Goal: Task Accomplishment & Management: Manage account settings

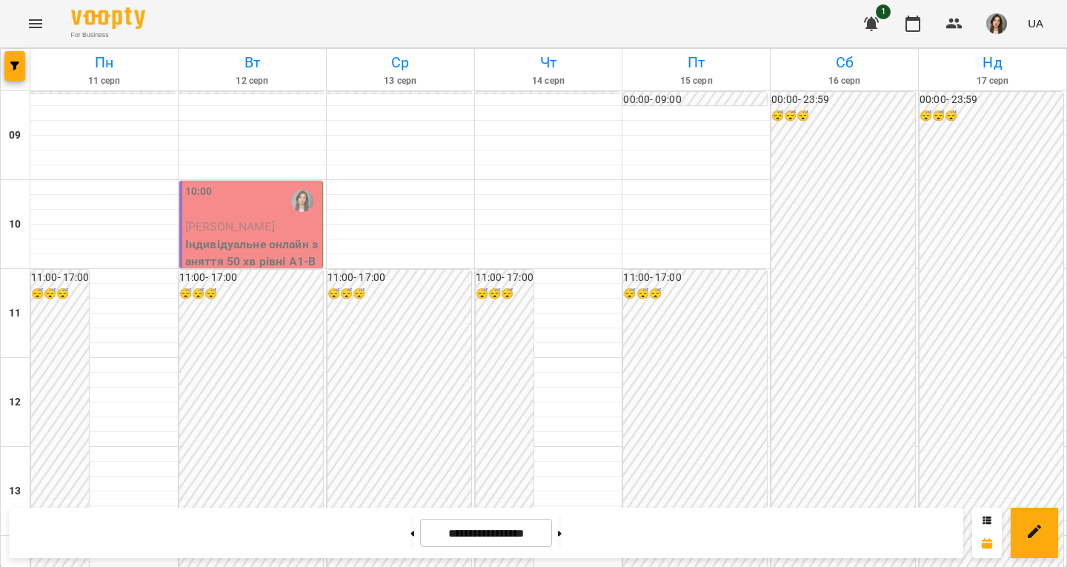
scroll to position [48, 0]
click at [238, 219] on span "[PERSON_NAME]" at bounding box center [230, 226] width 90 height 14
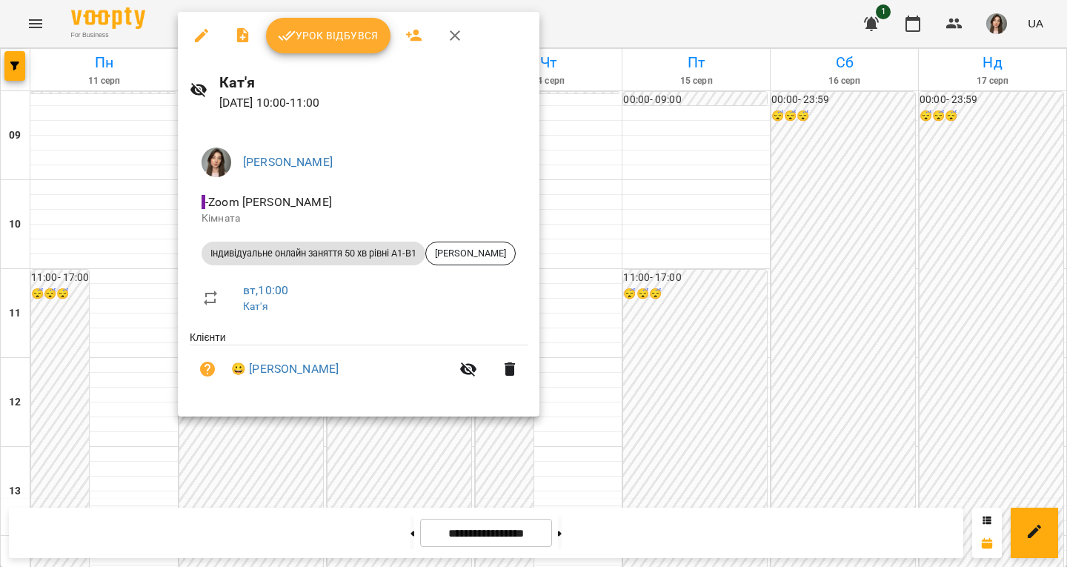
click at [328, 35] on span "Урок відбувся" at bounding box center [328, 36] width 101 height 18
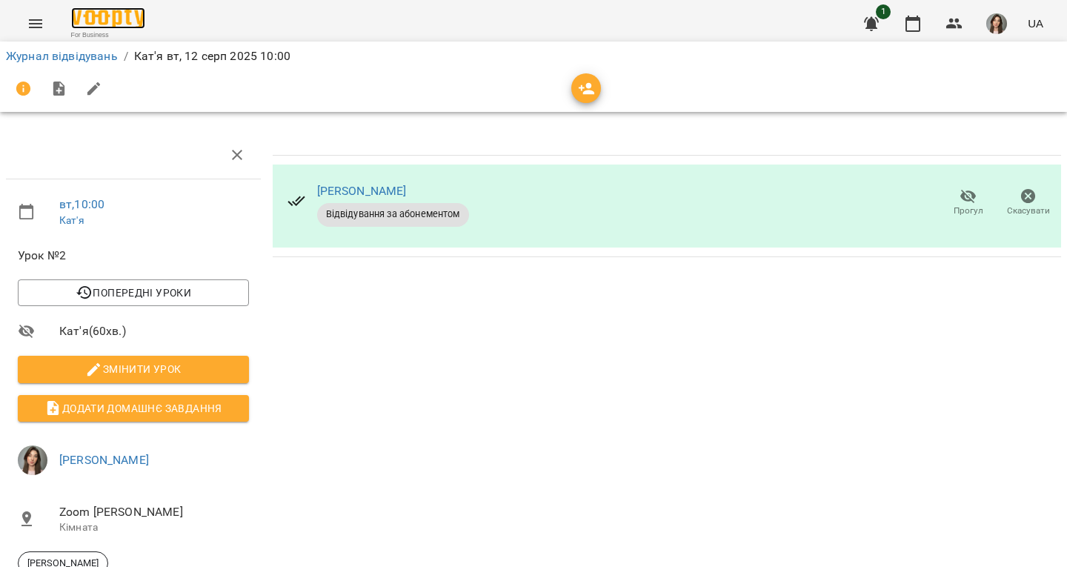
click at [114, 11] on img at bounding box center [108, 17] width 74 height 21
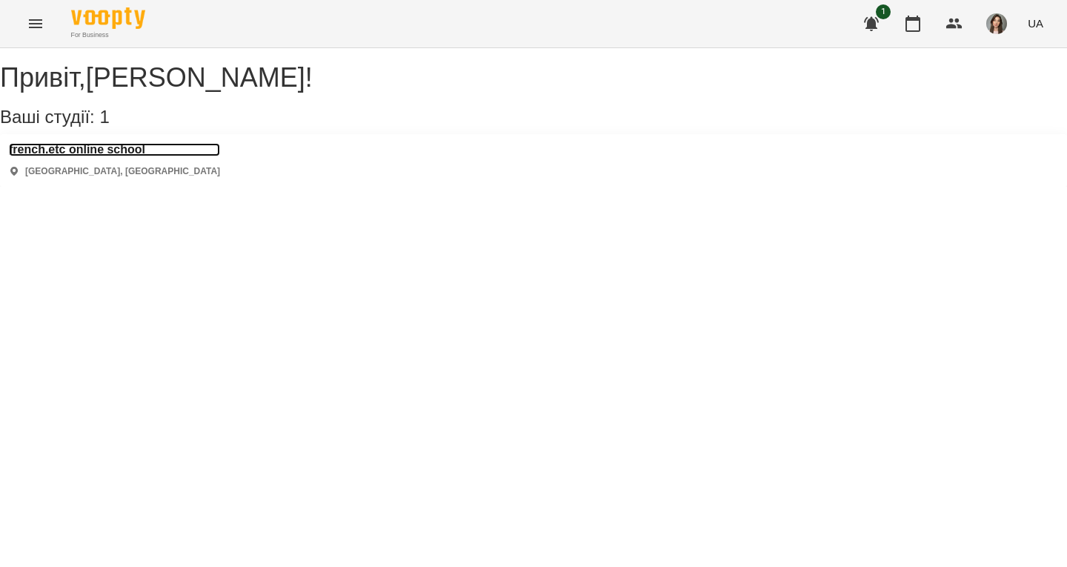
click at [124, 156] on h3 "french.etc online school" at bounding box center [114, 149] width 211 height 13
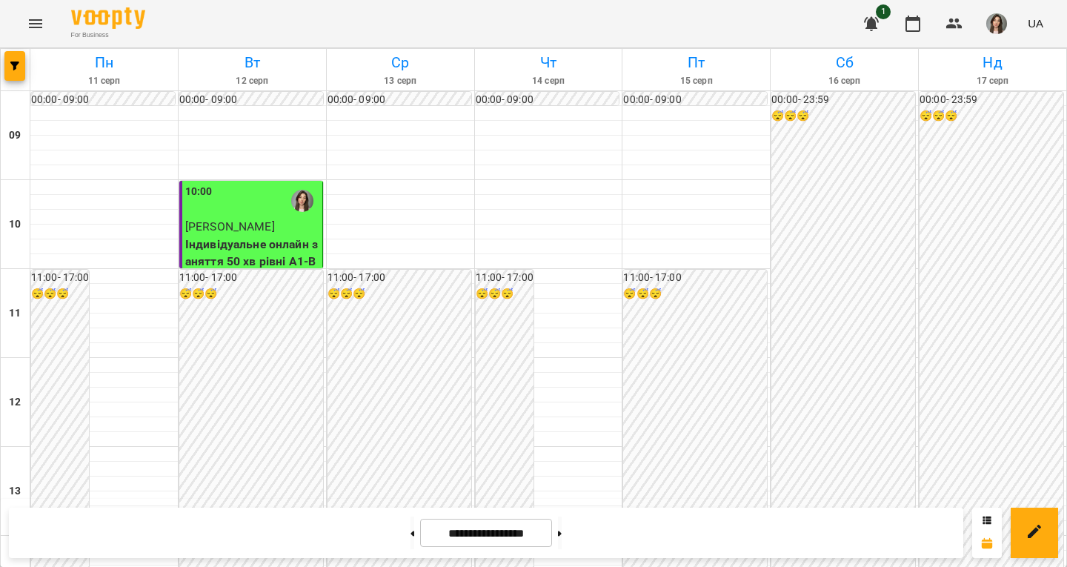
scroll to position [370, 0]
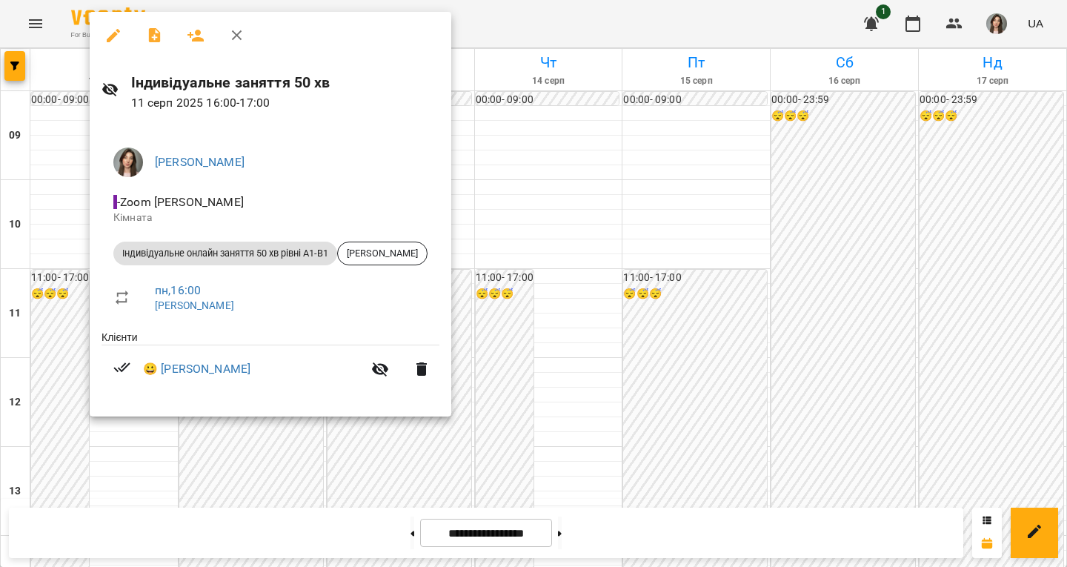
click at [602, 215] on div at bounding box center [533, 283] width 1067 height 567
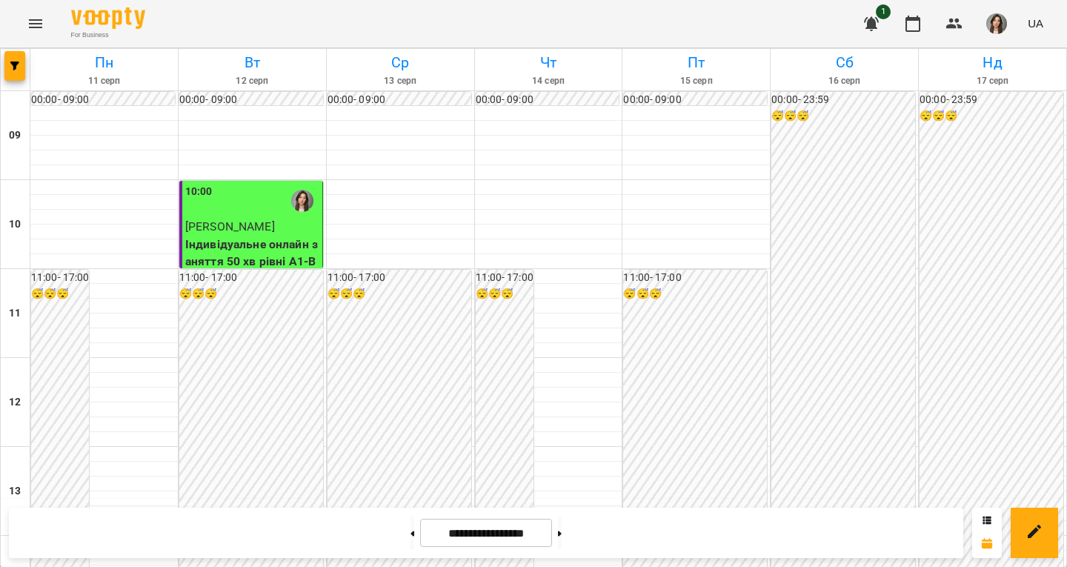
scroll to position [593, 0]
click at [19, 70] on button "button" at bounding box center [14, 66] width 21 height 30
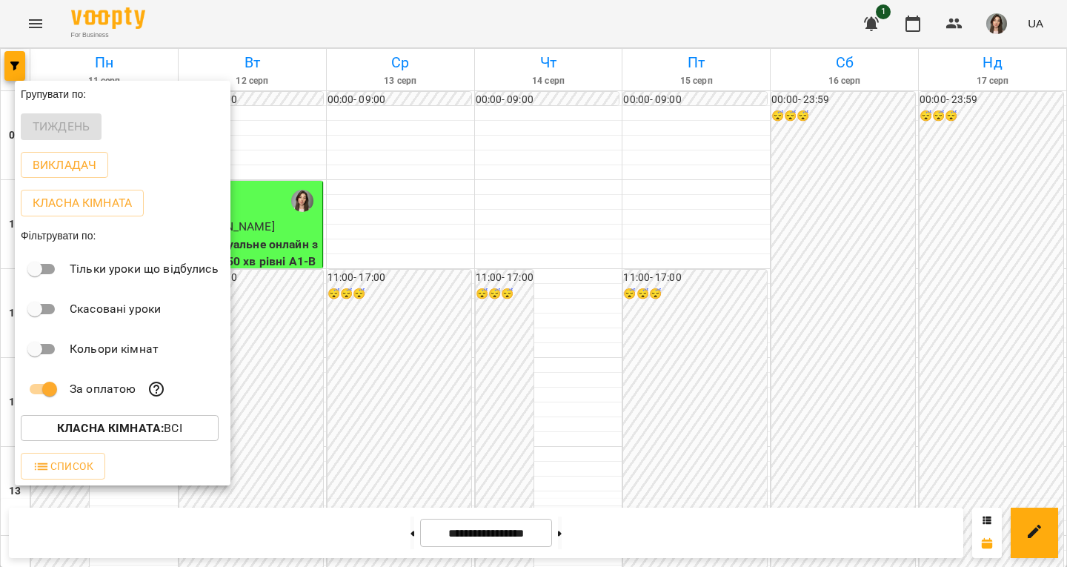
click at [90, 388] on p "За оплатою" at bounding box center [103, 389] width 66 height 18
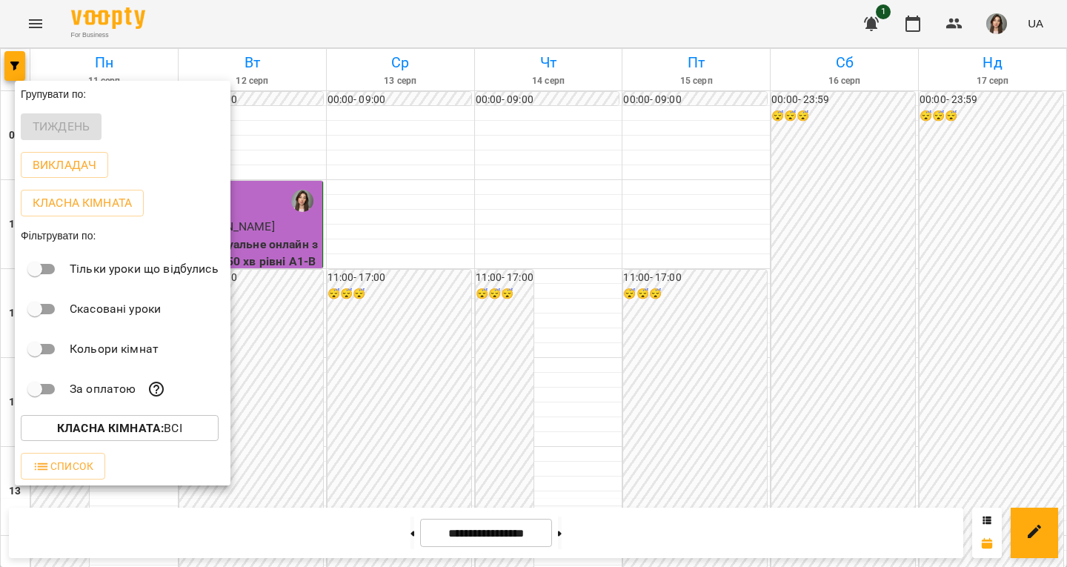
click at [339, 167] on div at bounding box center [533, 283] width 1067 height 567
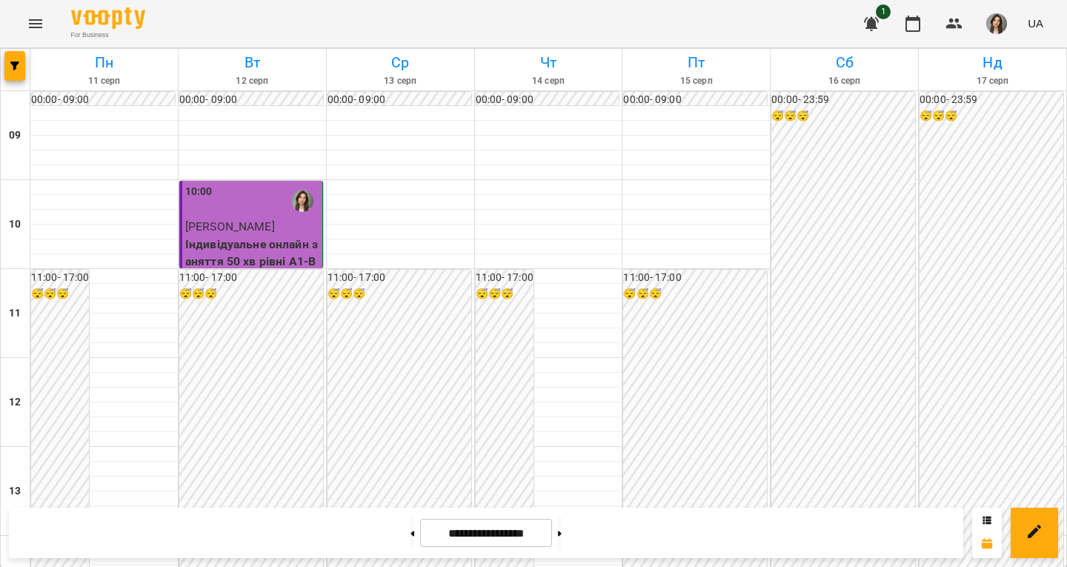
scroll to position [835, 0]
click at [561, 527] on button at bounding box center [560, 532] width 4 height 33
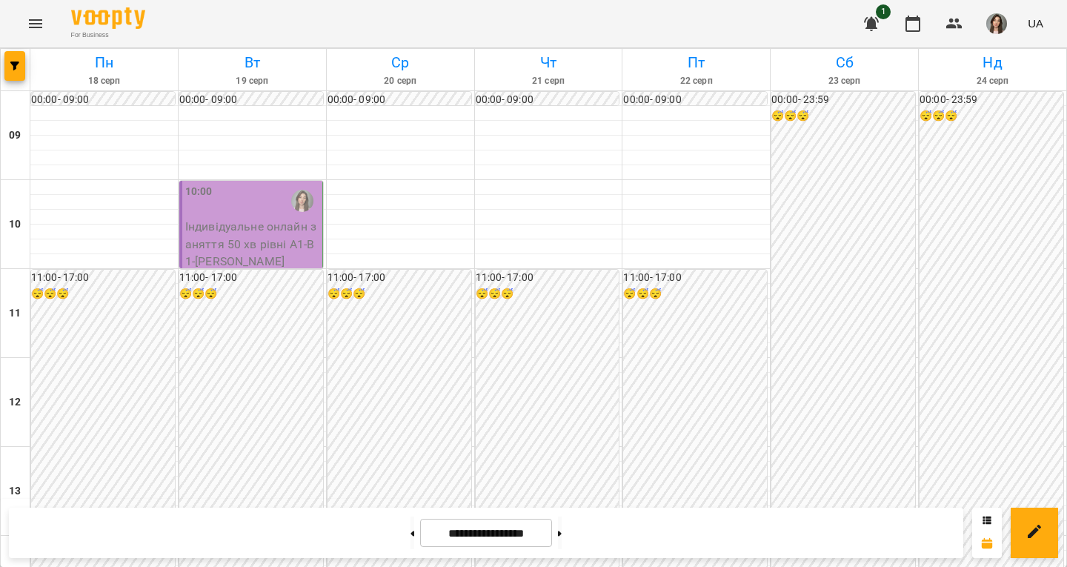
scroll to position [0, 0]
click at [561, 541] on button at bounding box center [560, 532] width 4 height 33
click at [410, 535] on button at bounding box center [412, 532] width 4 height 33
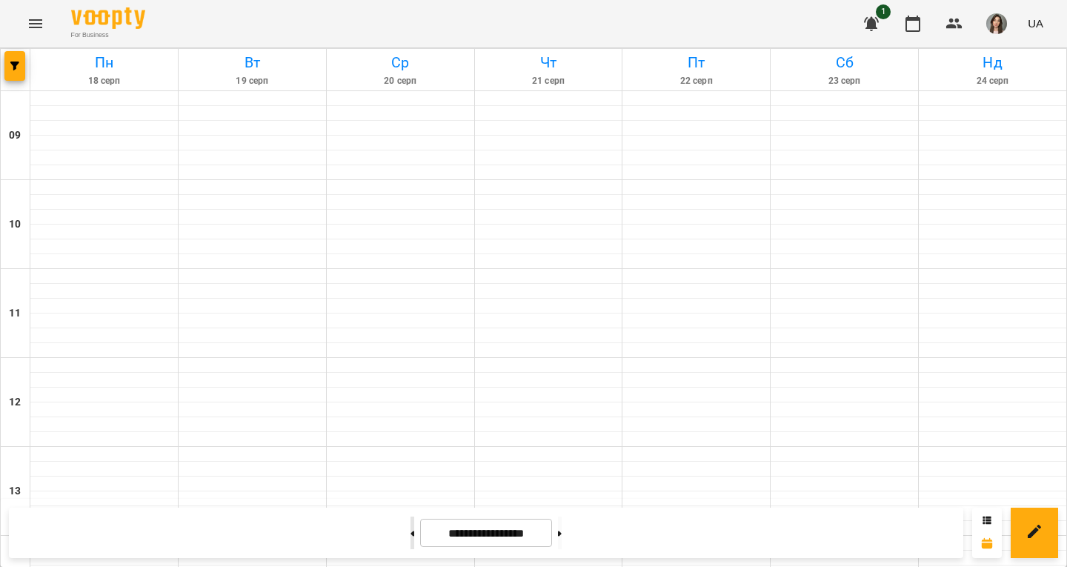
click at [410, 535] on button at bounding box center [412, 532] width 4 height 33
type input "**********"
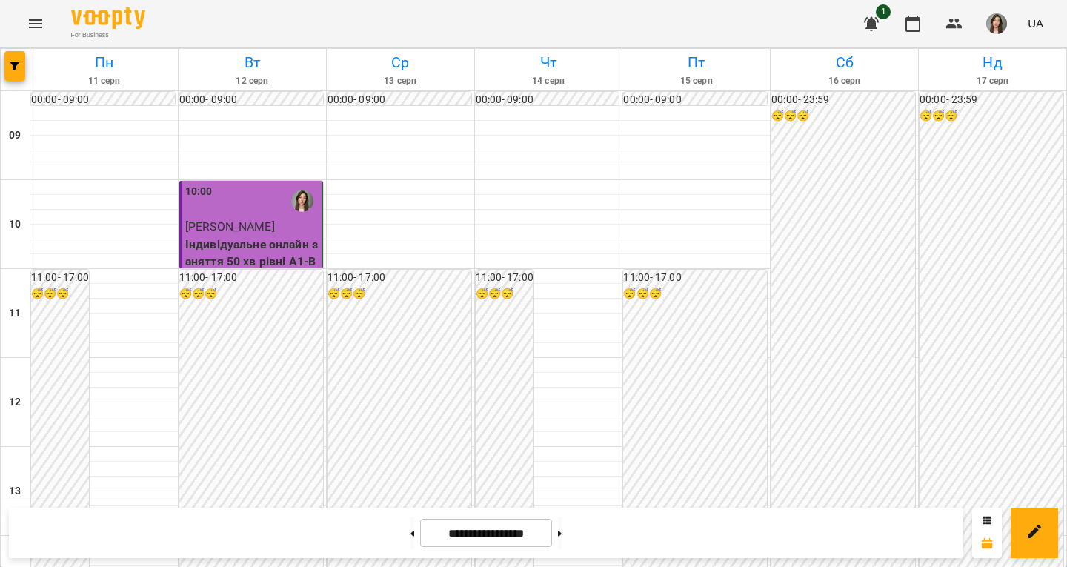
scroll to position [741, 0]
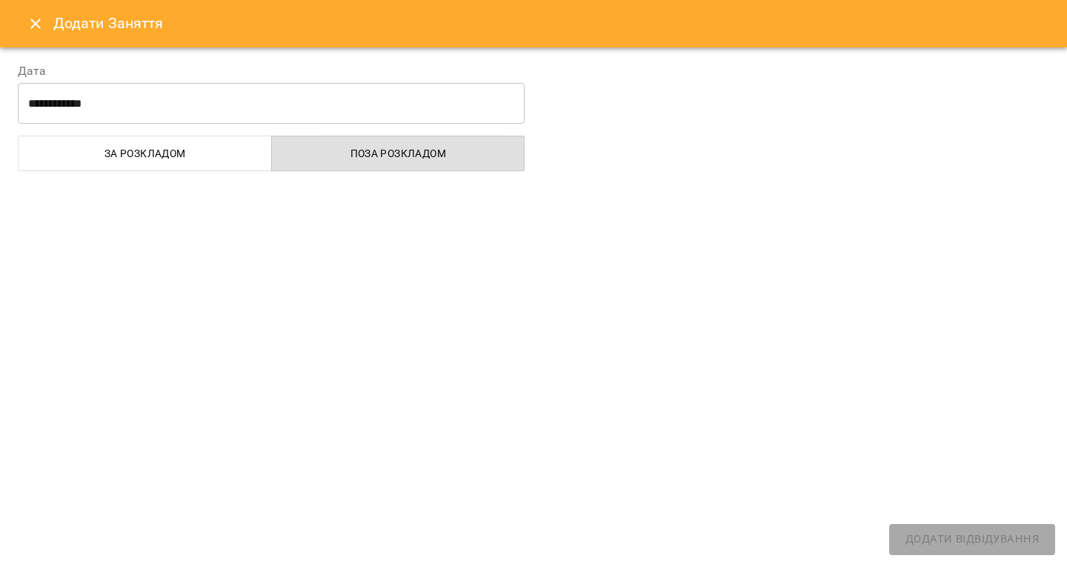
select select "**********"
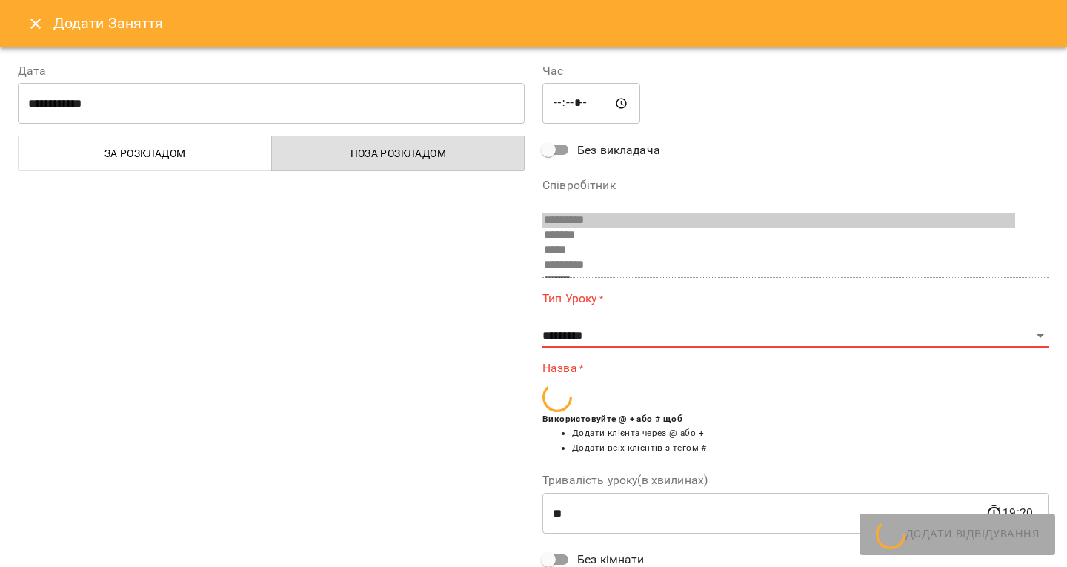
scroll to position [84, 0]
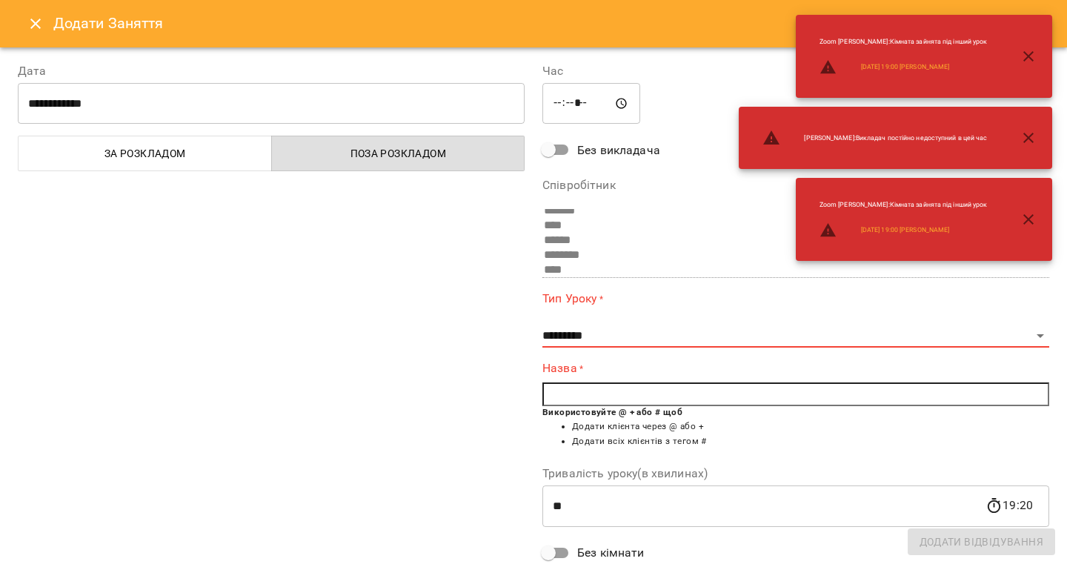
click at [36, 26] on icon "Close" at bounding box center [36, 24] width 18 height 18
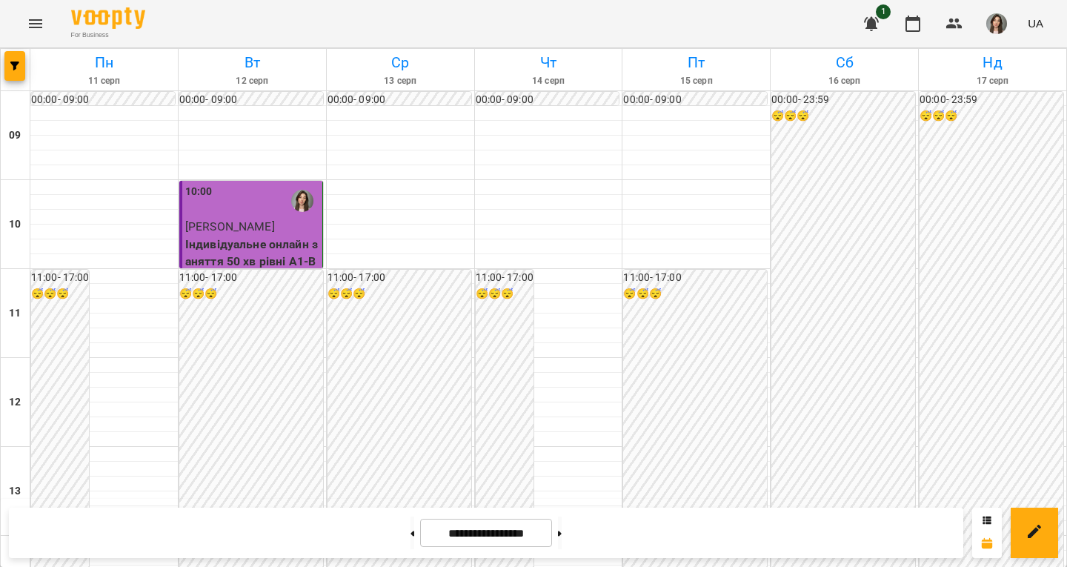
scroll to position [761, 0]
drag, startPoint x: 750, startPoint y: 318, endPoint x: 707, endPoint y: 381, distance: 76.2
drag, startPoint x: 259, startPoint y: 388, endPoint x: 51, endPoint y: 374, distance: 207.9
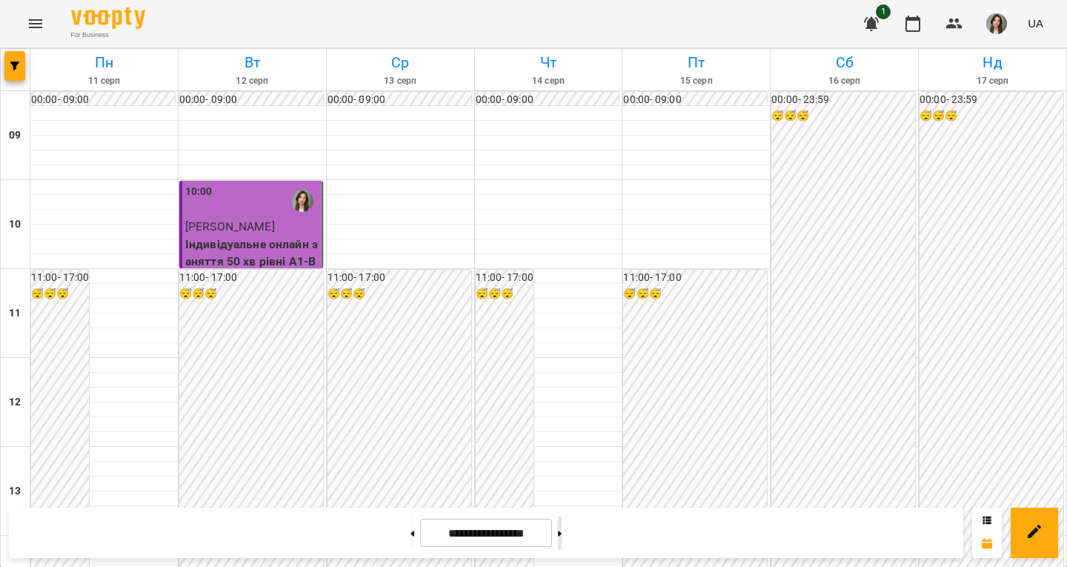
click at [561, 537] on button at bounding box center [560, 532] width 4 height 33
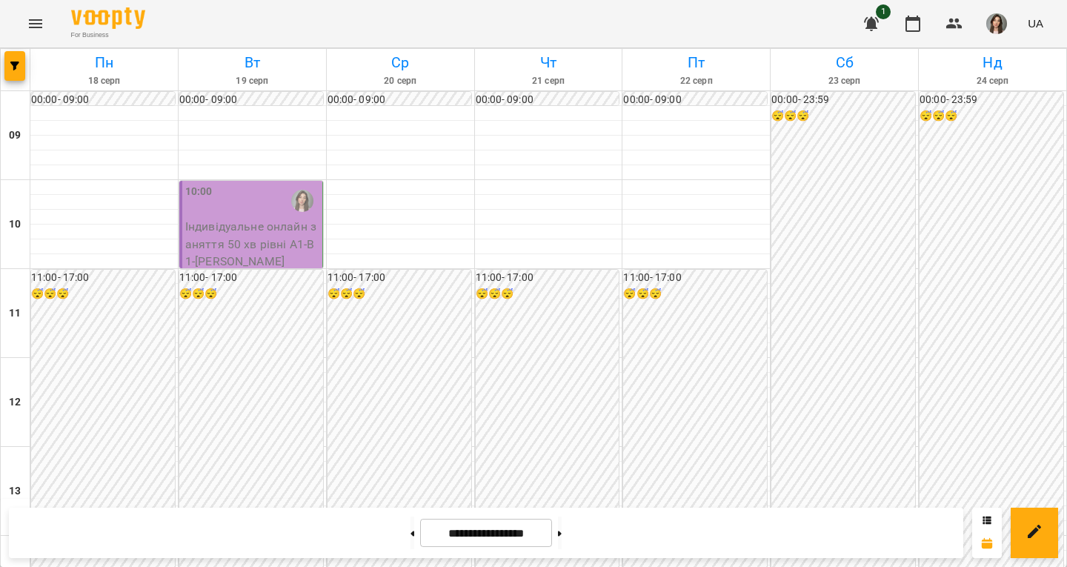
scroll to position [21, 0]
click at [410, 530] on icon at bounding box center [412, 533] width 4 height 6
type input "**********"
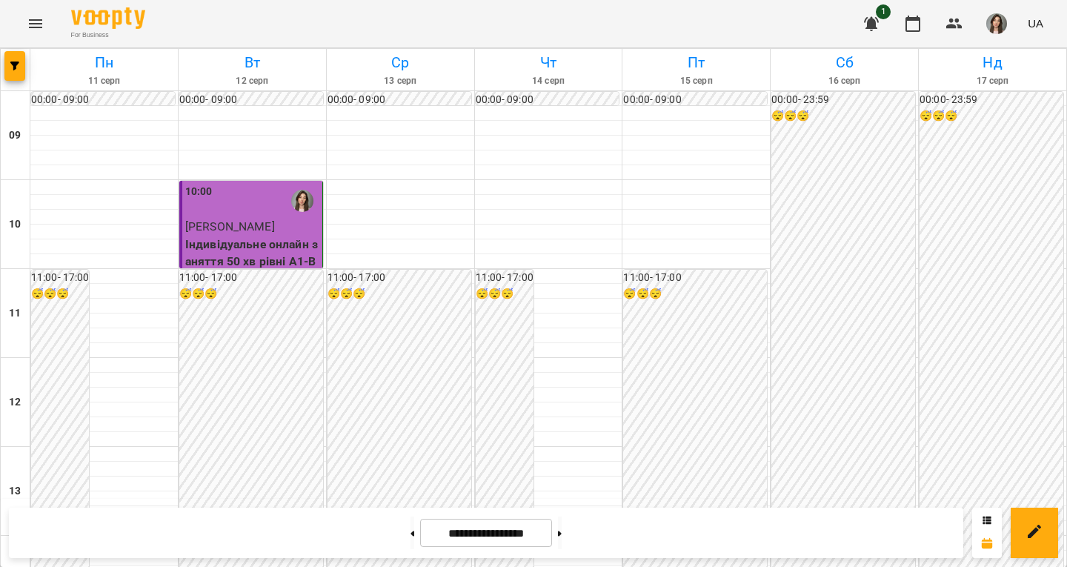
scroll to position [0, 0]
drag, startPoint x: 541, startPoint y: 202, endPoint x: 500, endPoint y: 216, distance: 43.1
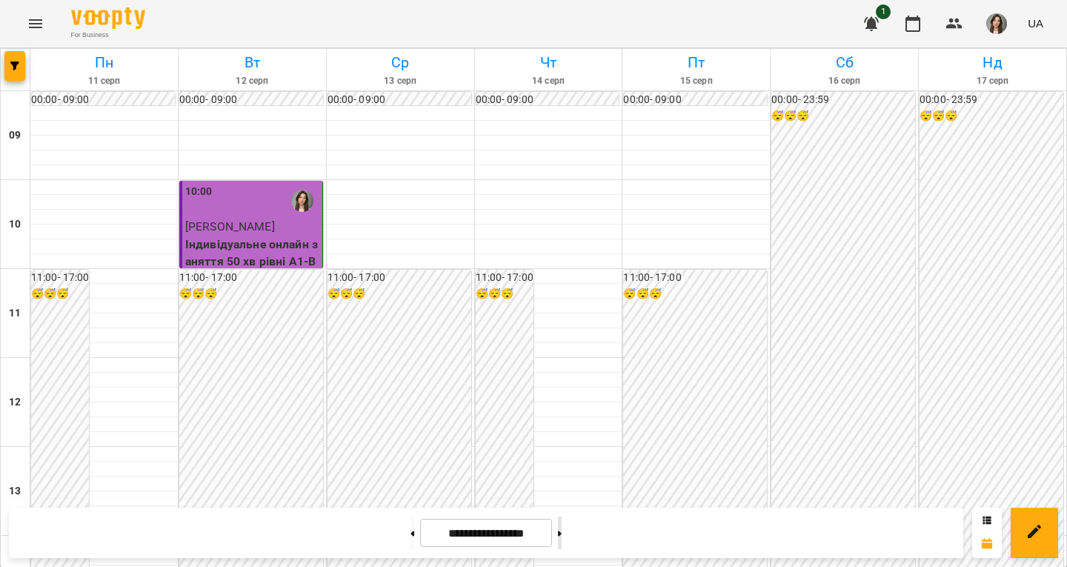
click at [561, 528] on button at bounding box center [560, 532] width 4 height 33
type input "**********"
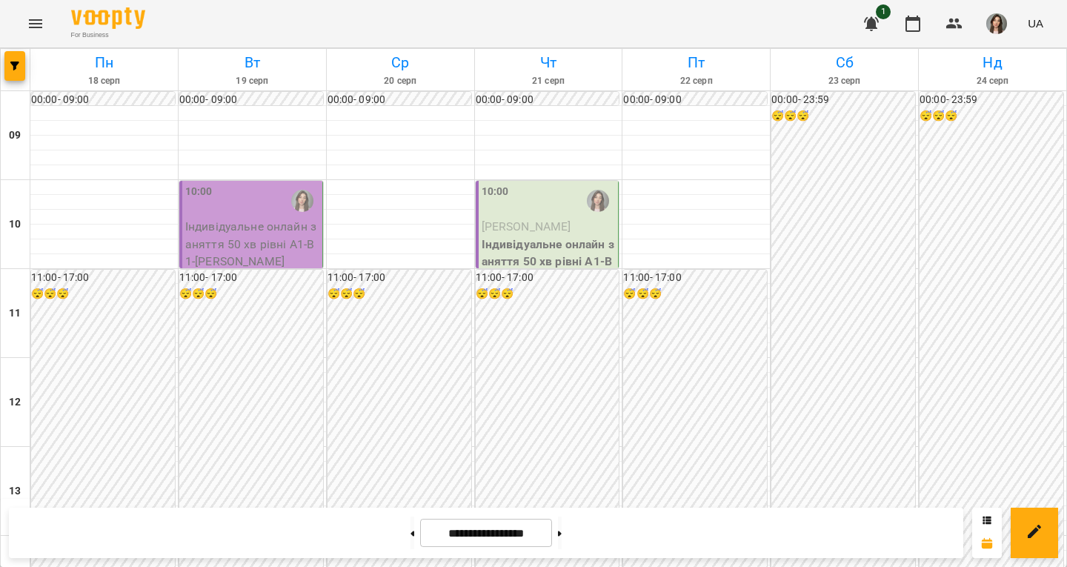
scroll to position [0, 0]
